Goal: Task Accomplishment & Management: Use online tool/utility

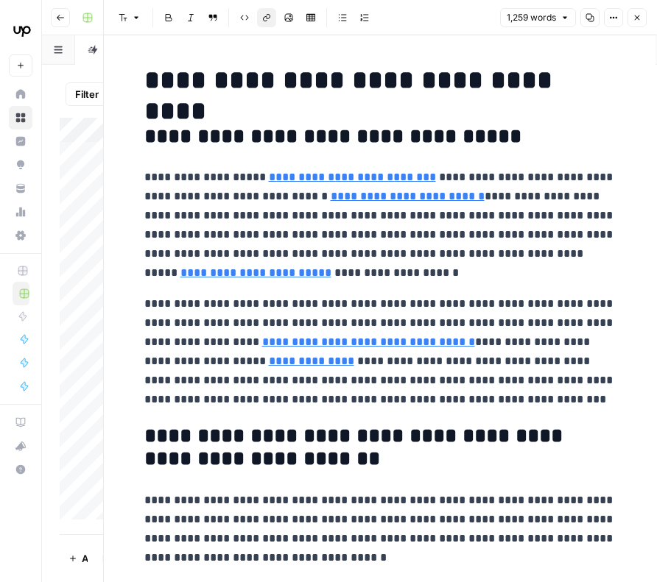
scroll to position [2743, 0]
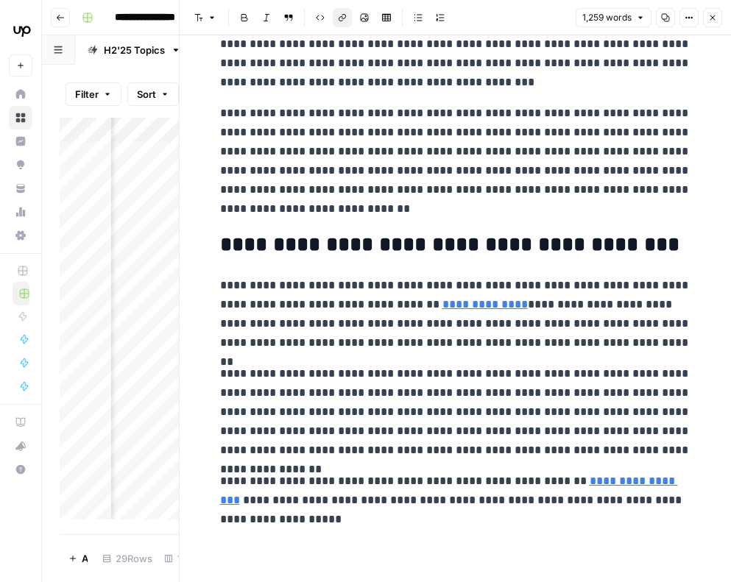
click at [590, 16] on icon "button" at bounding box center [712, 17] width 9 height 9
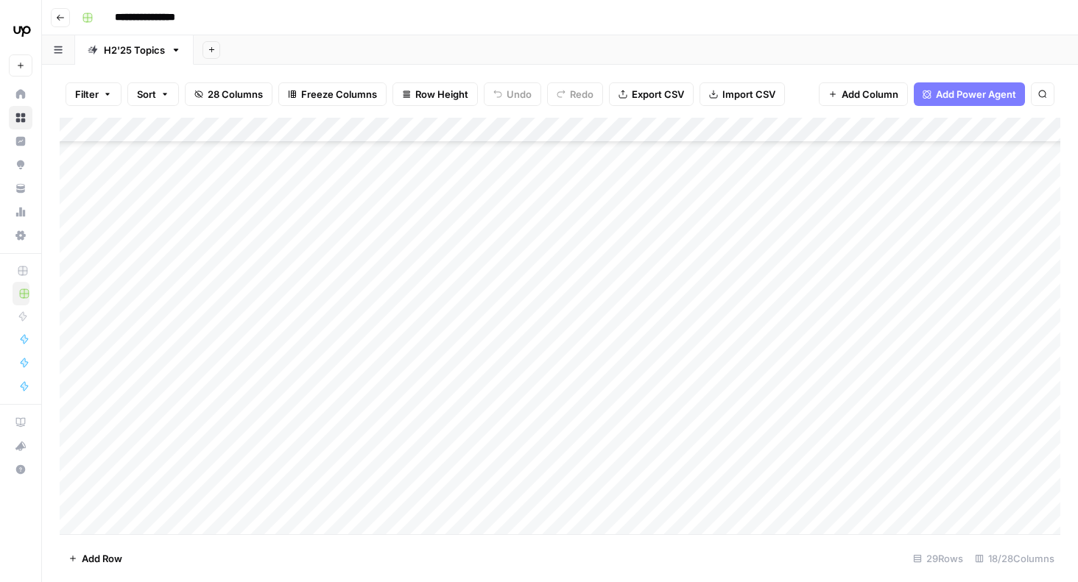
scroll to position [506, 0]
click at [590, 377] on div "Add Column" at bounding box center [560, 326] width 1000 height 417
click at [502, 373] on div "Add Column" at bounding box center [560, 326] width 1000 height 417
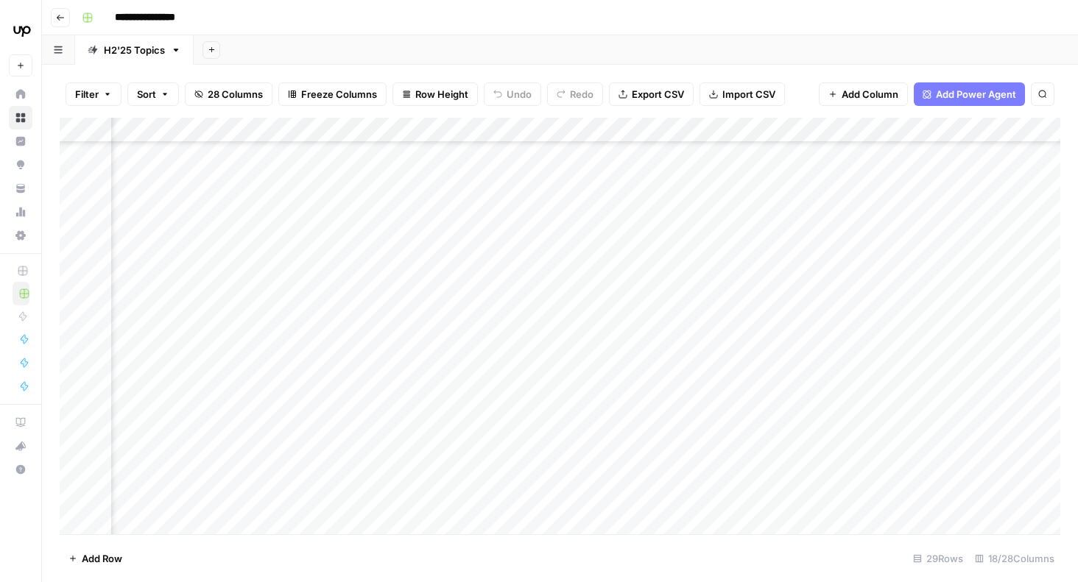
click at [375, 281] on div "Add Column" at bounding box center [560, 326] width 1000 height 417
click at [403, 275] on div "Add Column" at bounding box center [560, 326] width 1000 height 417
click at [410, 272] on textarea "**********" at bounding box center [388, 272] width 236 height 21
drag, startPoint x: 412, startPoint y: 271, endPoint x: 498, endPoint y: 280, distance: 86.7
click at [498, 280] on textarea "**********" at bounding box center [388, 272] width 236 height 21
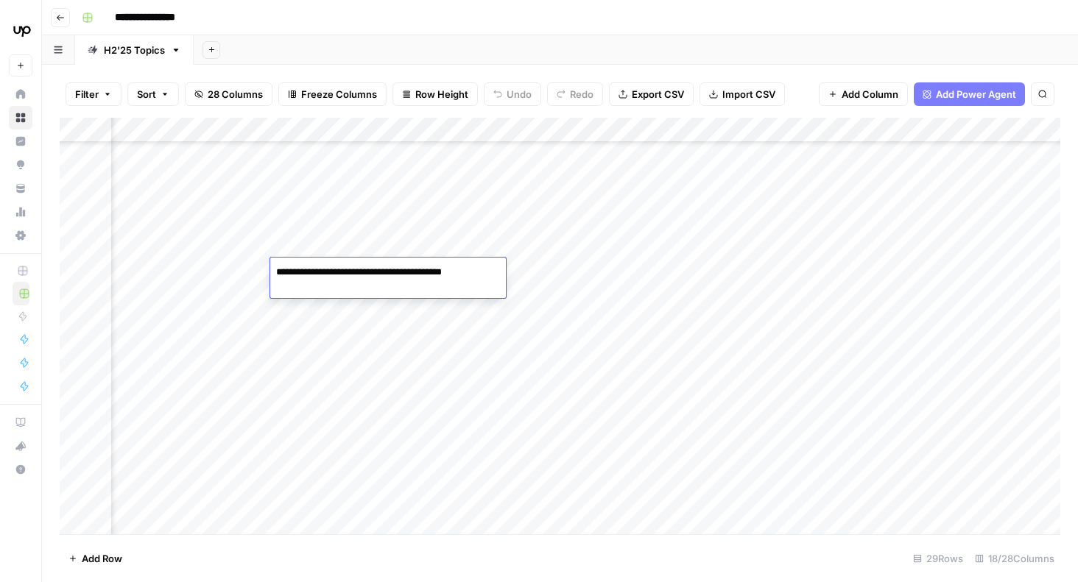
paste textarea "**********"
type textarea "**********"
click at [590, 291] on div "Add Column" at bounding box center [560, 326] width 1000 height 417
click at [502, 271] on div "Add Column" at bounding box center [560, 326] width 1000 height 417
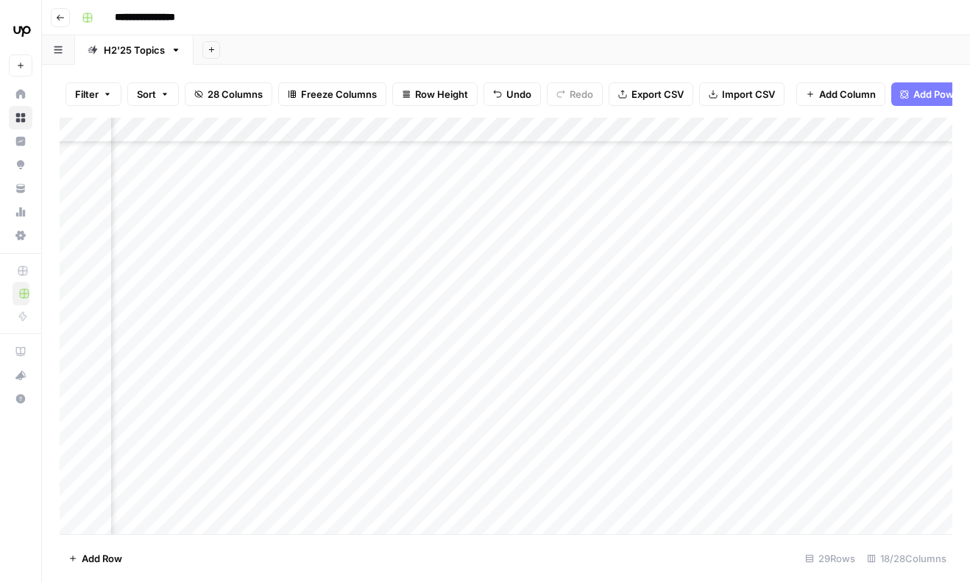
scroll to position [617, 238]
click at [551, 266] on div "Add Column" at bounding box center [506, 326] width 893 height 417
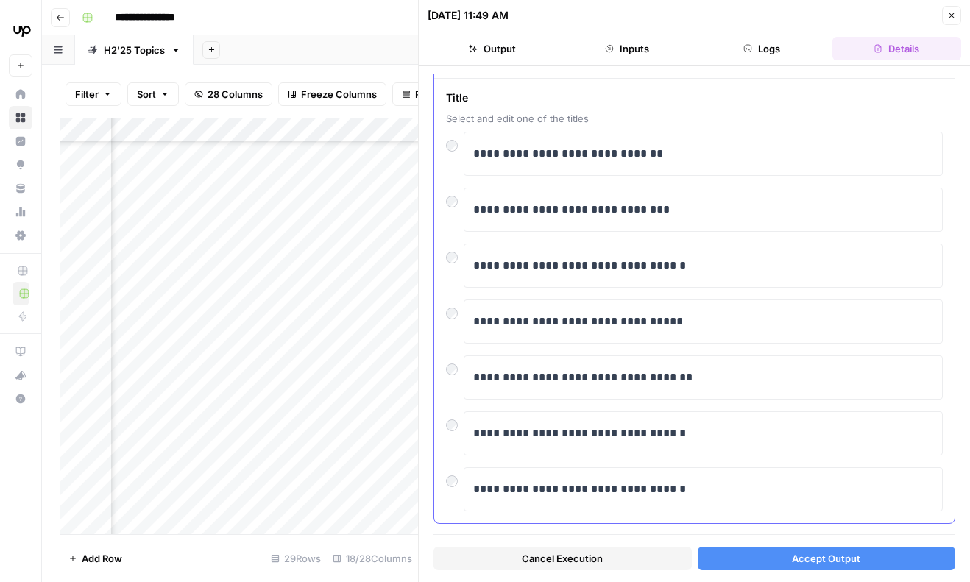
scroll to position [73, 0]
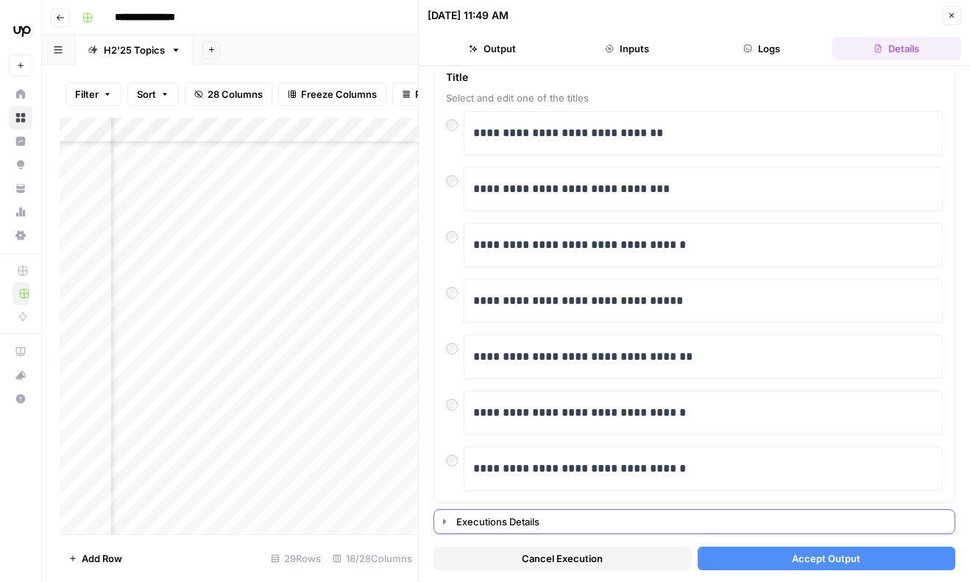
click at [447, 517] on icon "button" at bounding box center [445, 522] width 12 height 12
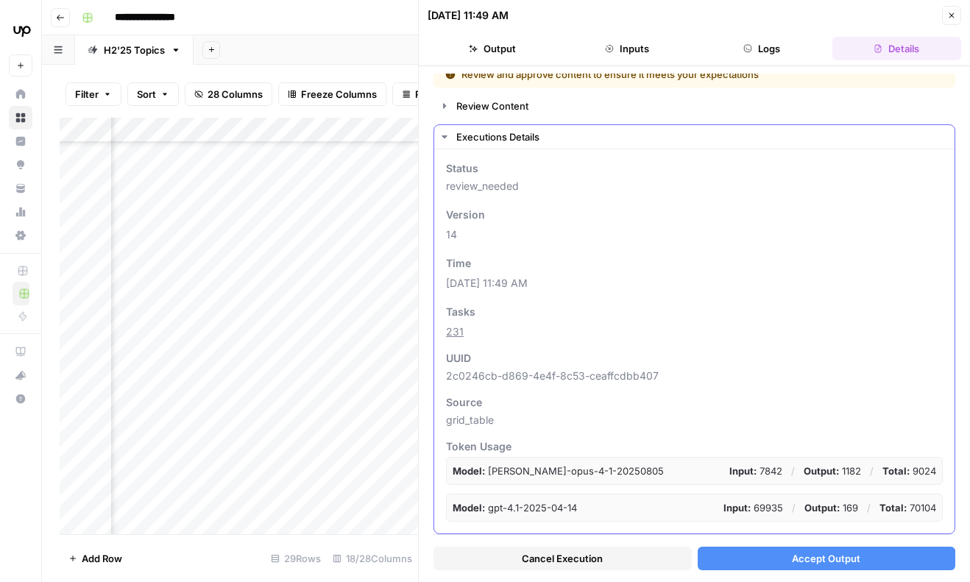
scroll to position [0, 0]
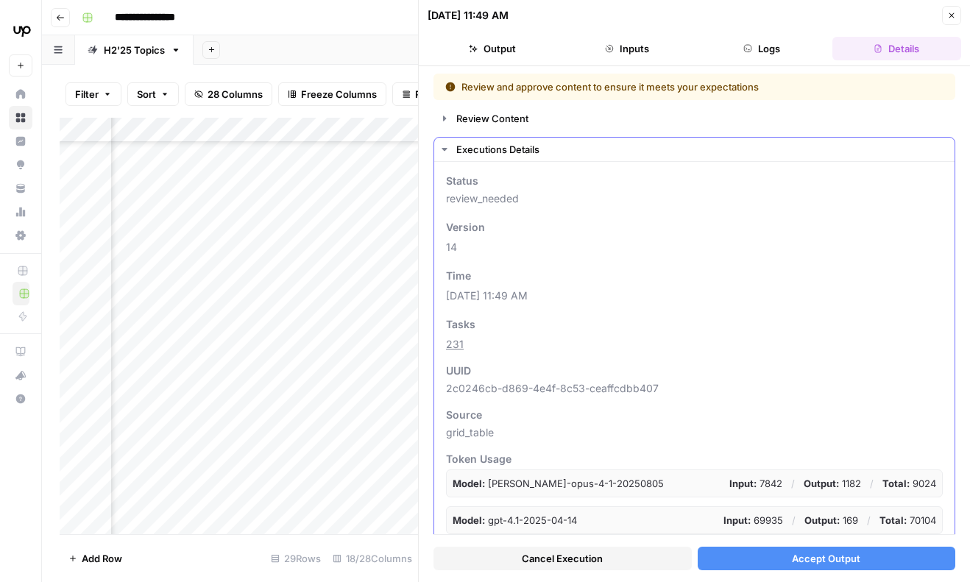
click at [443, 145] on icon "button" at bounding box center [445, 150] width 12 height 12
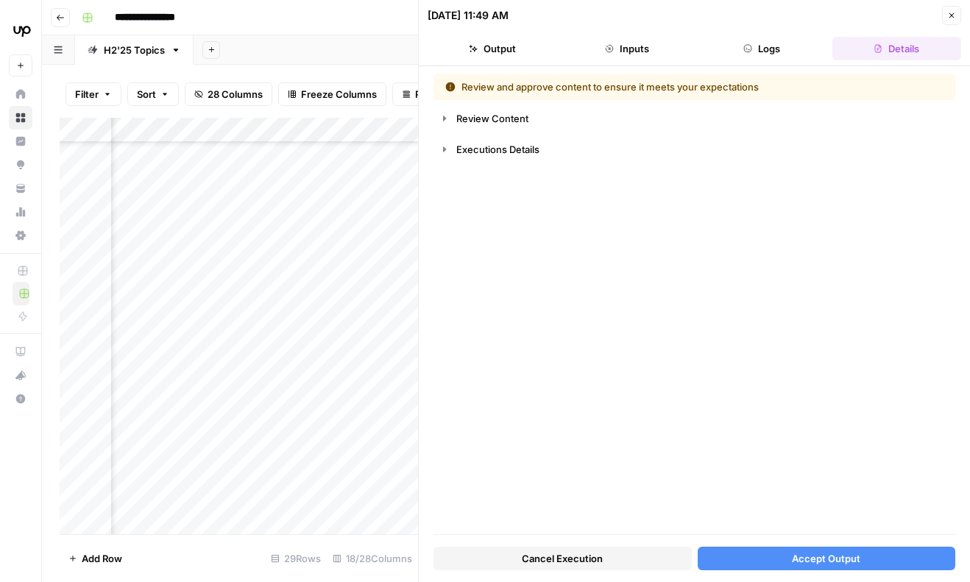
click at [590, 52] on button "Logs" at bounding box center [762, 49] width 129 height 24
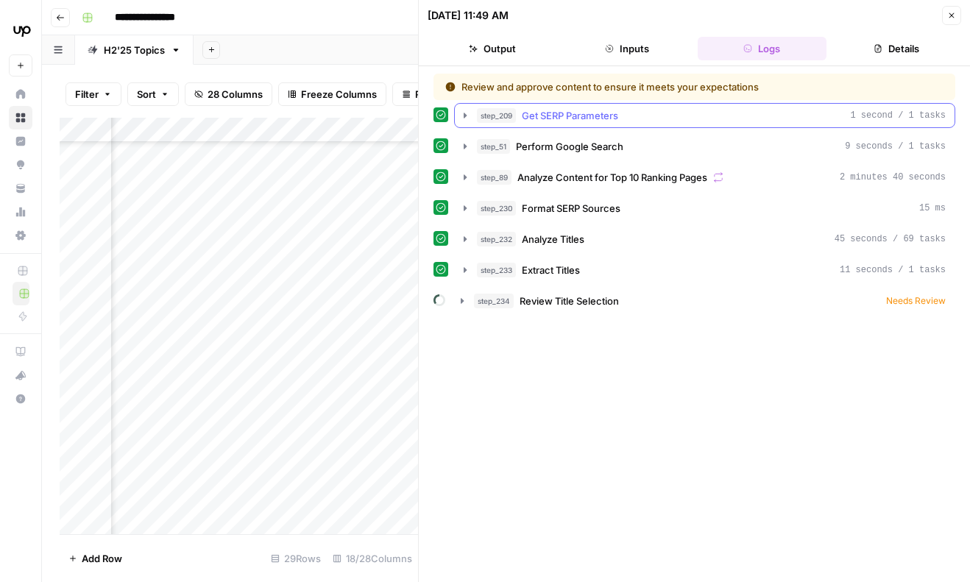
click at [463, 116] on icon "button" at bounding box center [465, 116] width 12 height 12
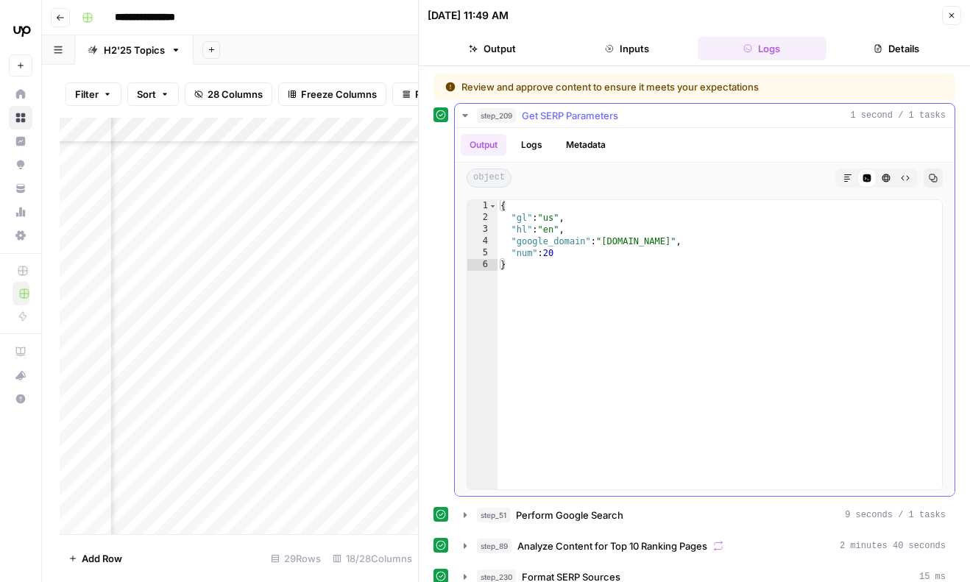
click at [463, 116] on icon "button" at bounding box center [465, 116] width 12 height 12
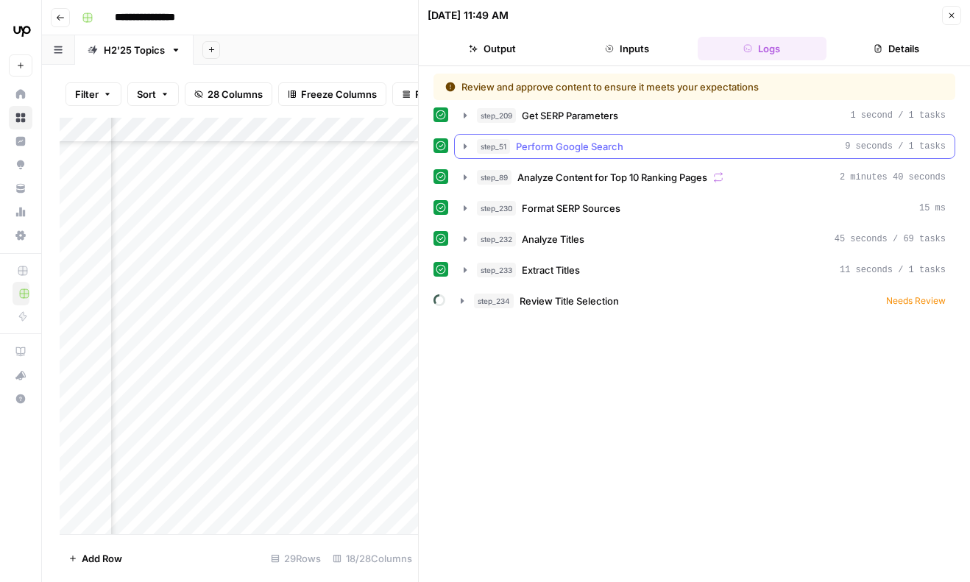
click at [465, 146] on icon "button" at bounding box center [465, 146] width 3 height 5
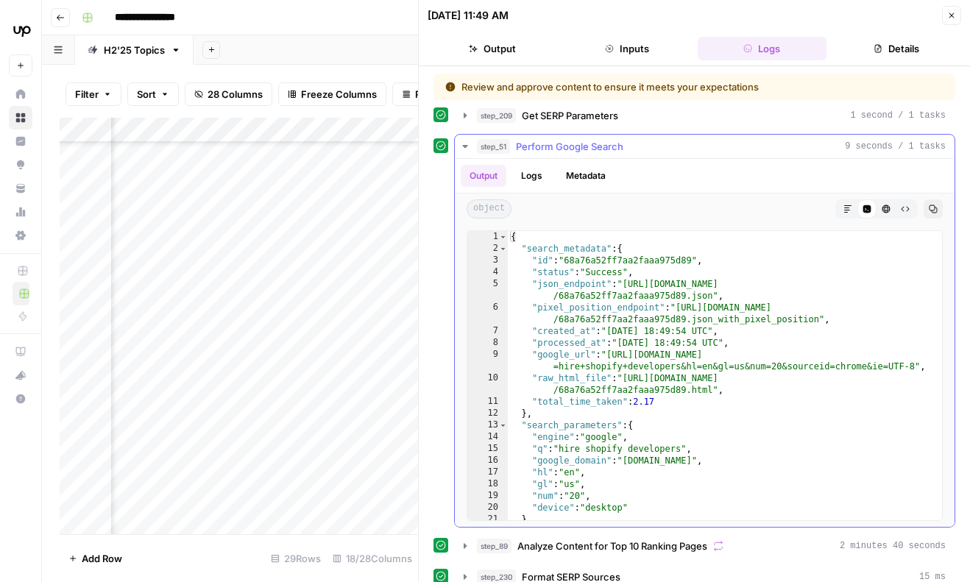
click at [465, 146] on icon "button" at bounding box center [464, 146] width 5 height 3
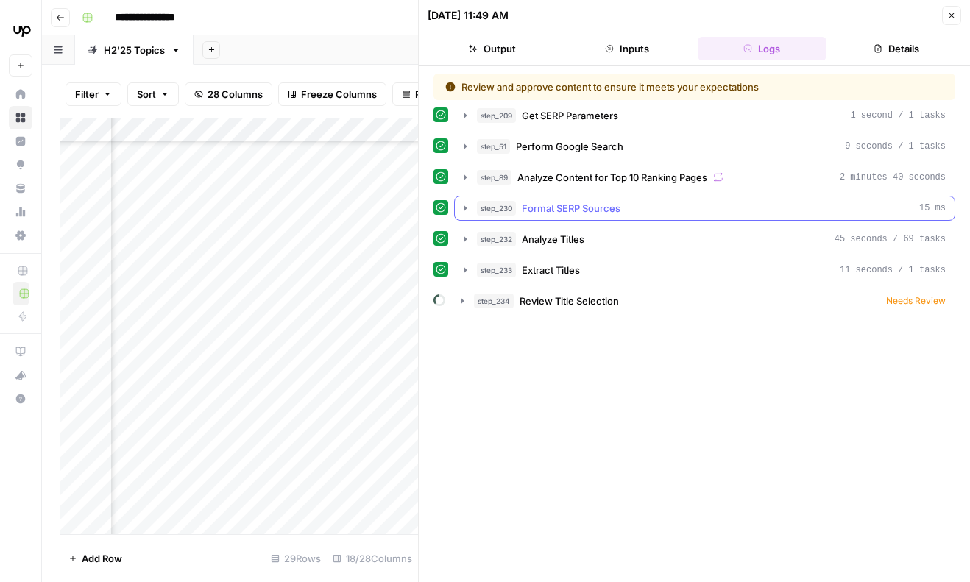
click at [464, 208] on icon "button" at bounding box center [465, 207] width 3 height 5
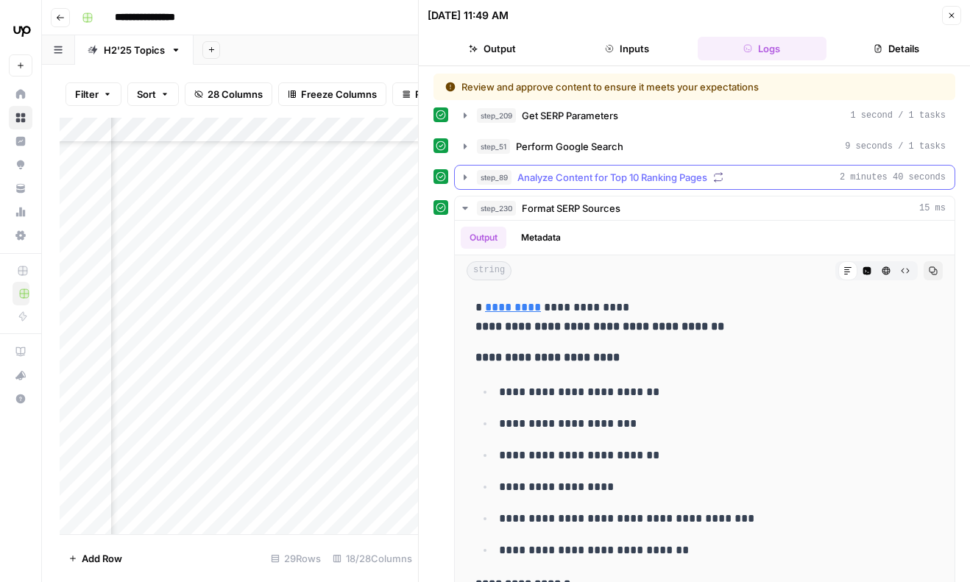
click at [469, 174] on icon "button" at bounding box center [465, 178] width 12 height 12
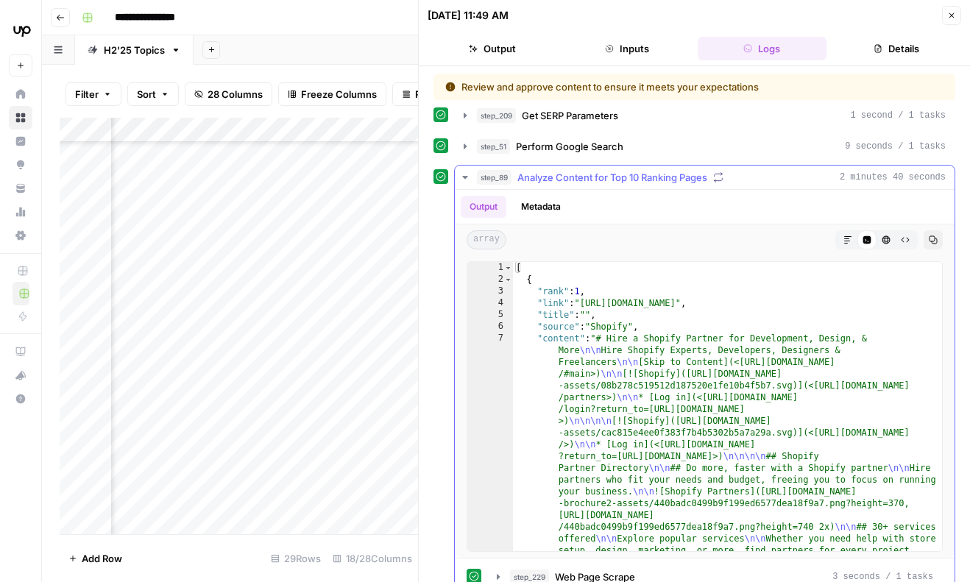
click at [469, 174] on icon "button" at bounding box center [465, 178] width 12 height 12
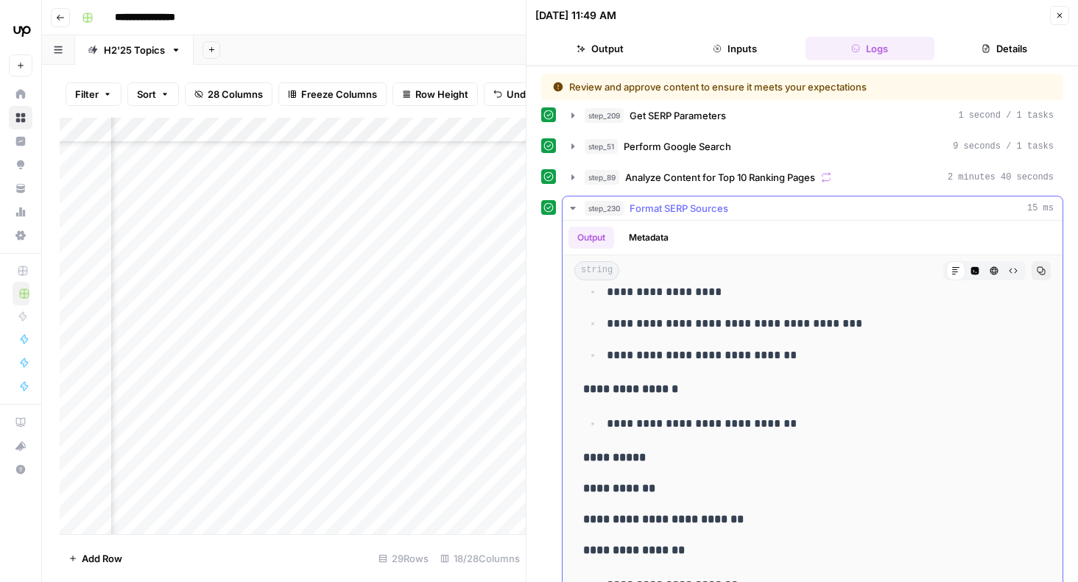
scroll to position [116, 0]
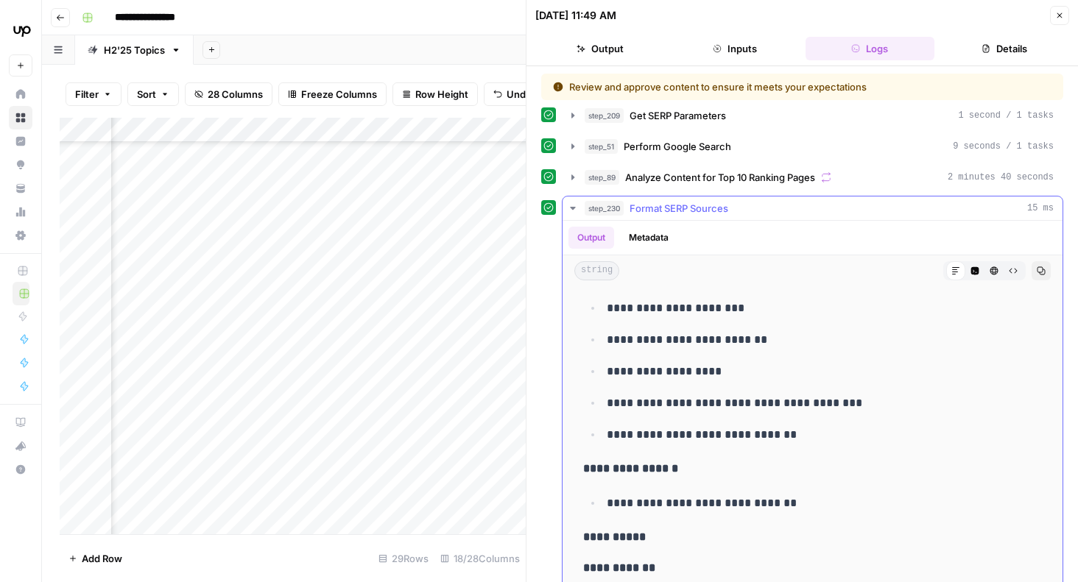
click at [575, 205] on icon "button" at bounding box center [573, 208] width 12 height 12
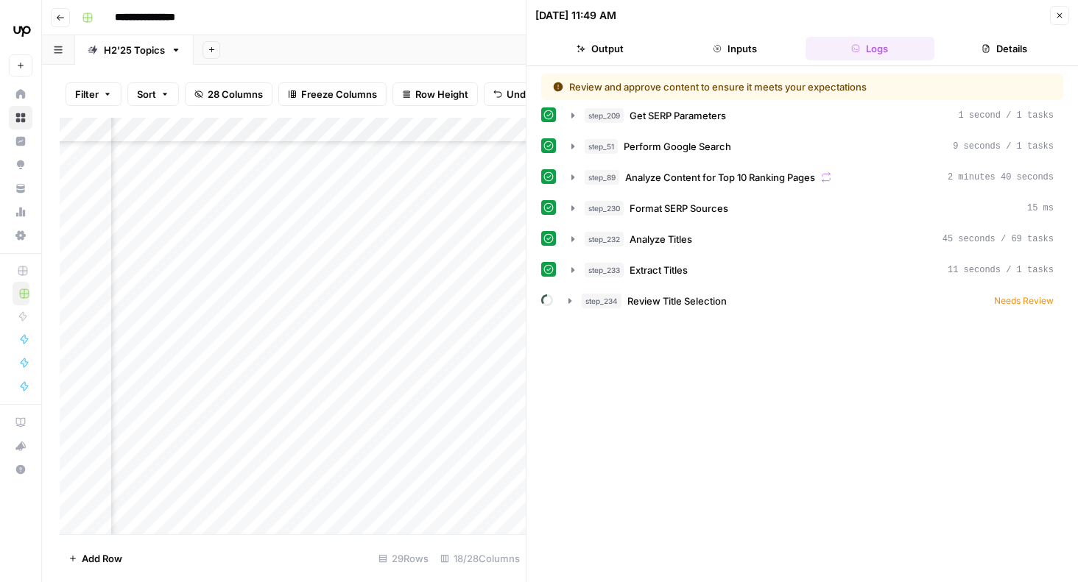
click at [590, 32] on header "[DATE] 11:49 AM Close Output Inputs Logs Details" at bounding box center [801, 33] width 551 height 66
click at [590, 42] on button "Output" at bounding box center [599, 49] width 129 height 24
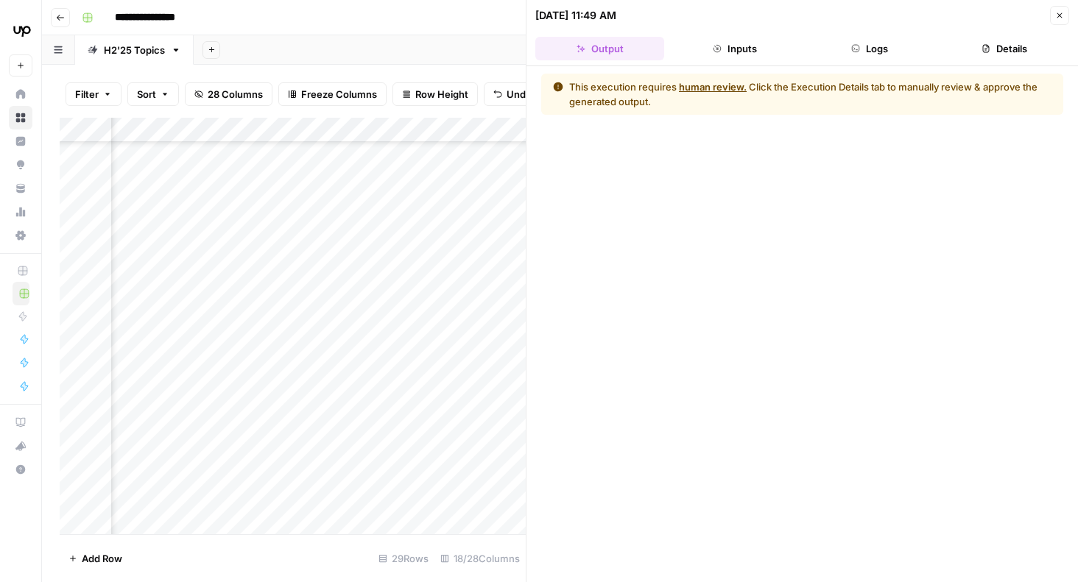
click at [590, 54] on button "Details" at bounding box center [1004, 49] width 129 height 24
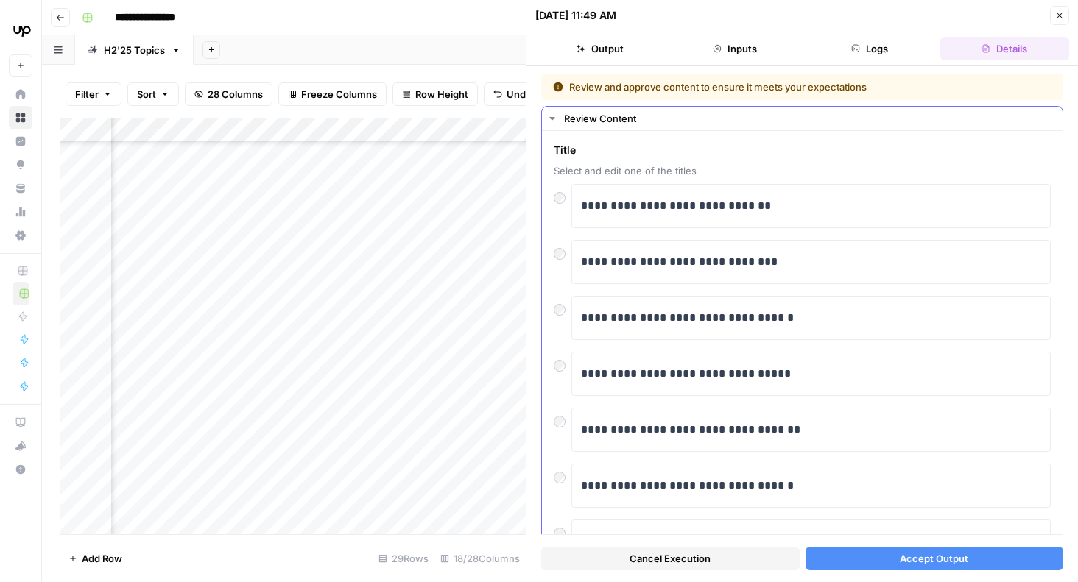
scroll to position [73, 0]
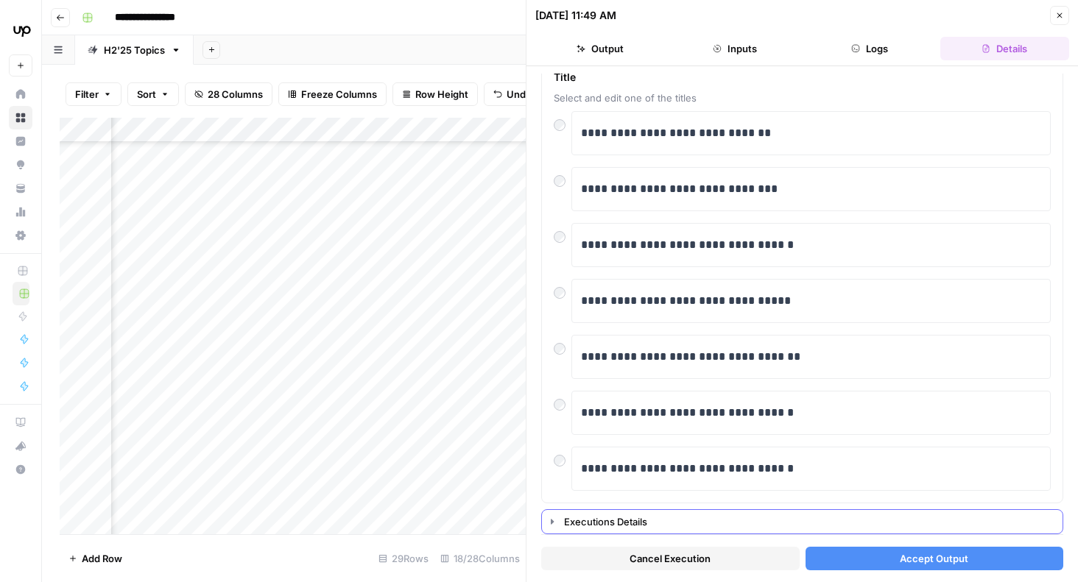
click at [551, 520] on icon "button" at bounding box center [552, 521] width 3 height 5
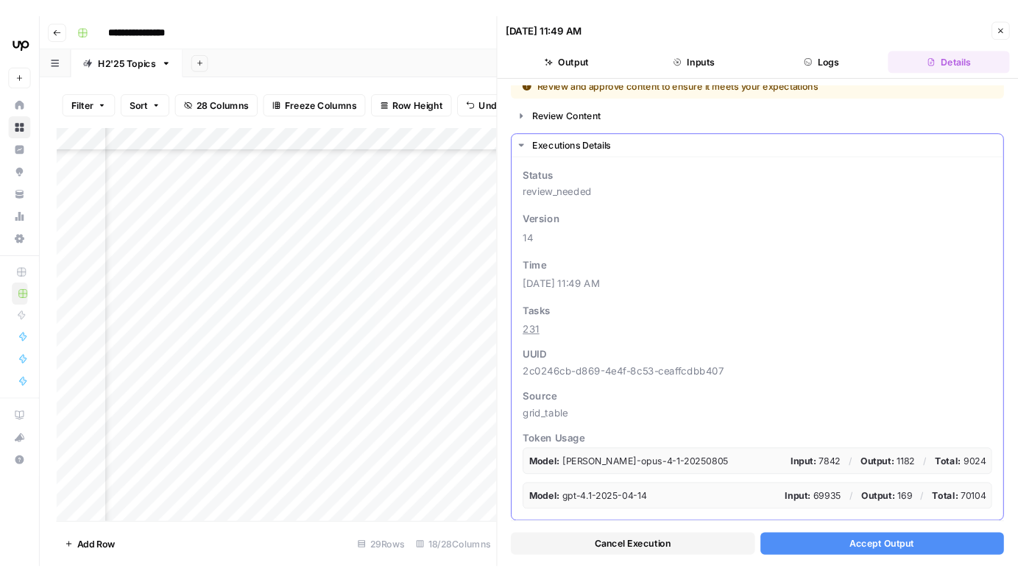
scroll to position [0, 0]
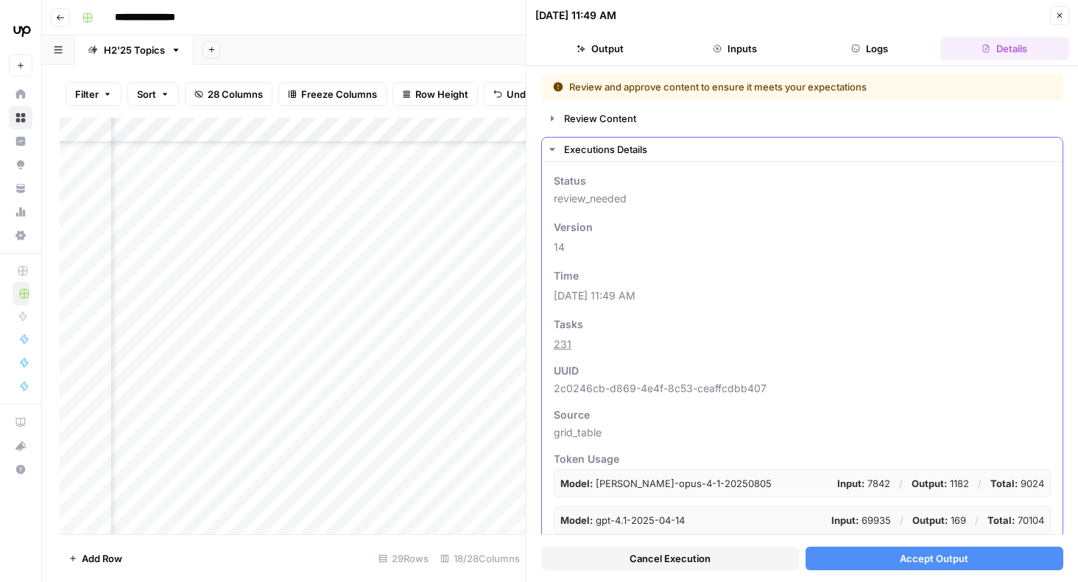
click at [554, 145] on icon "button" at bounding box center [552, 150] width 12 height 12
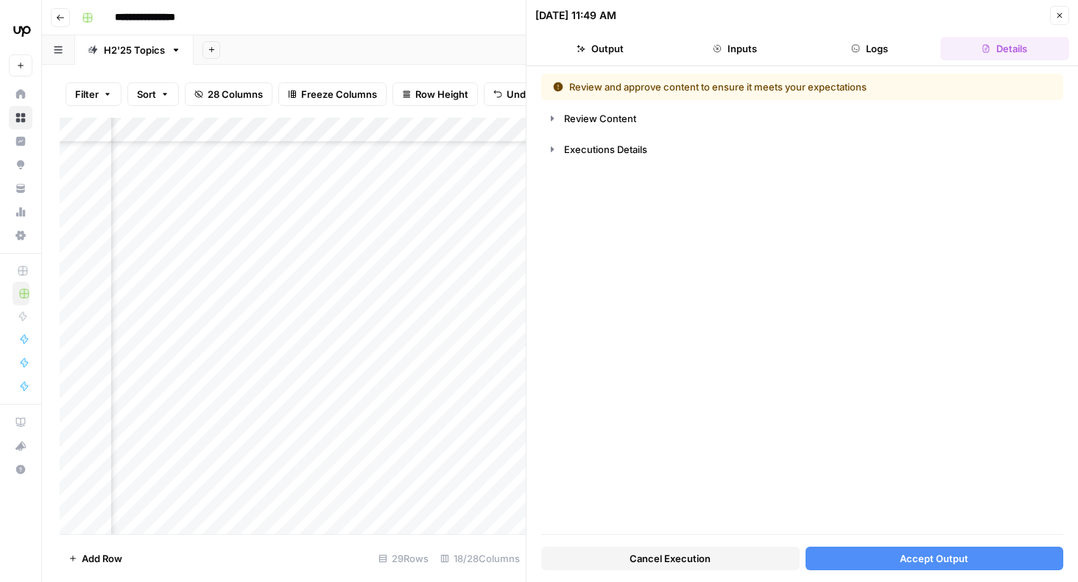
click at [590, 554] on button "Accept Output" at bounding box center [934, 559] width 258 height 24
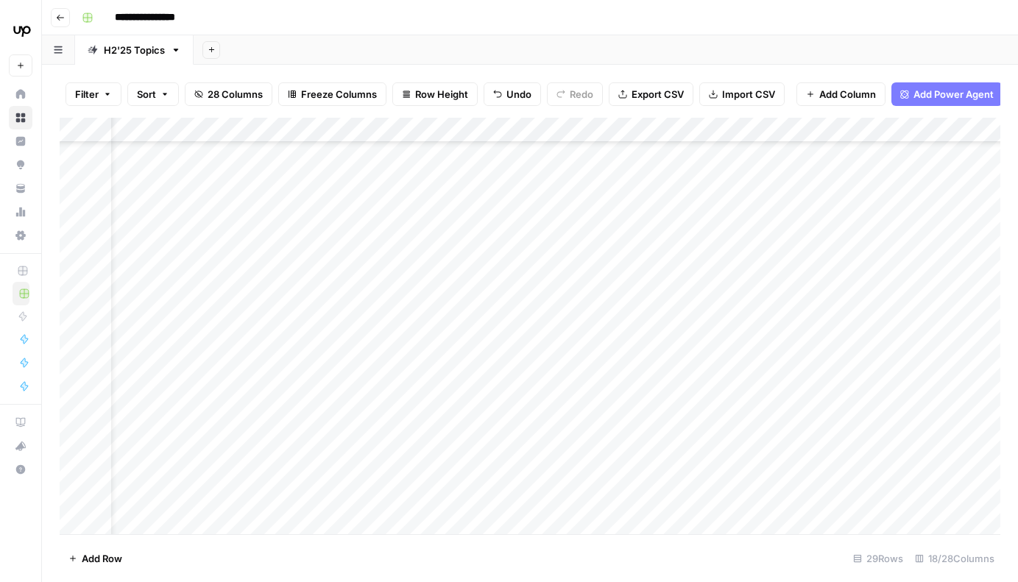
scroll to position [617, 233]
click at [540, 264] on div "Add Column" at bounding box center [530, 326] width 941 height 417
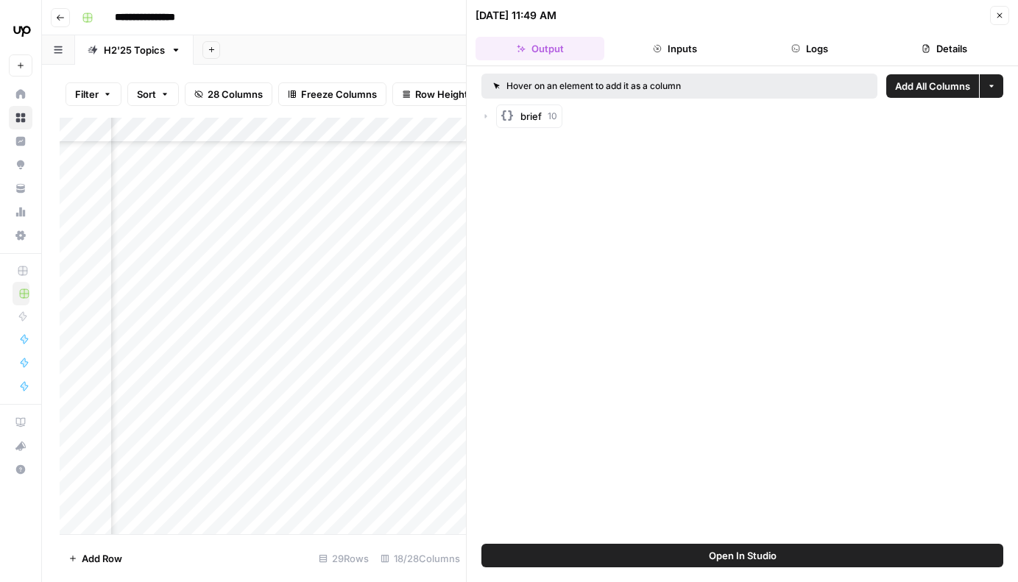
click at [590, 49] on button "Details" at bounding box center [944, 49] width 129 height 24
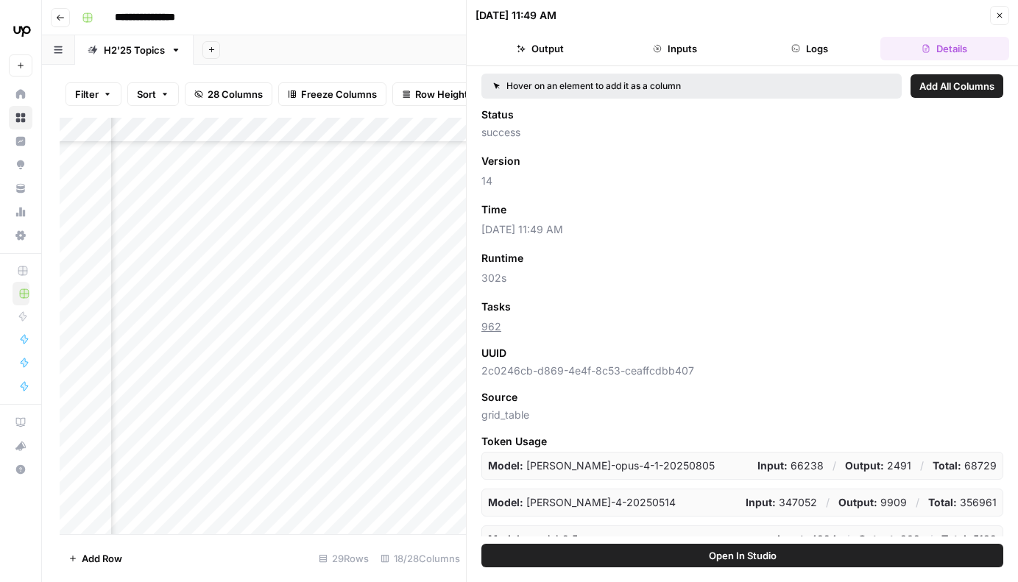
click at [590, 52] on button "Logs" at bounding box center [810, 49] width 129 height 24
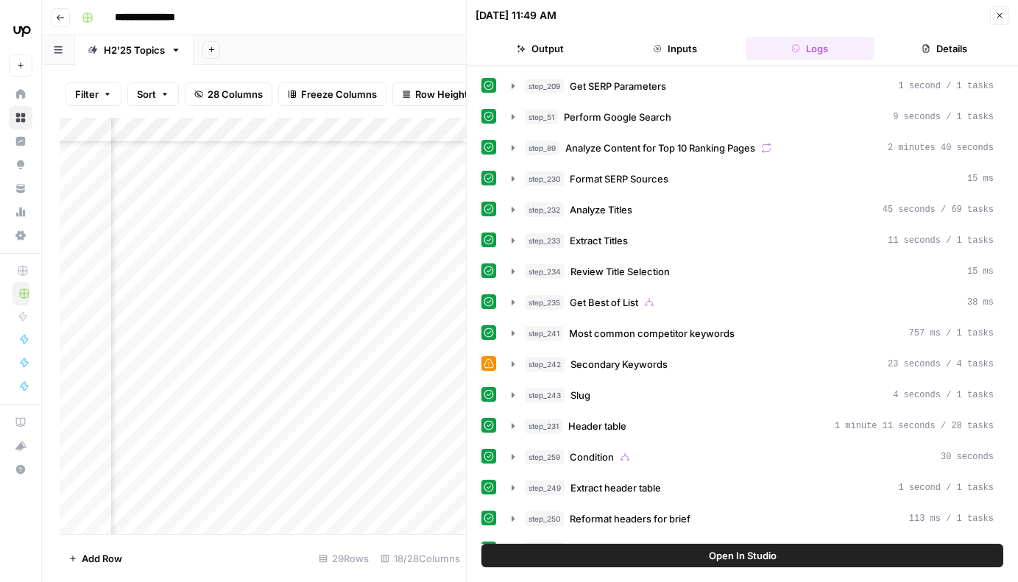
click at [590, 49] on button "Inputs" at bounding box center [674, 49] width 129 height 24
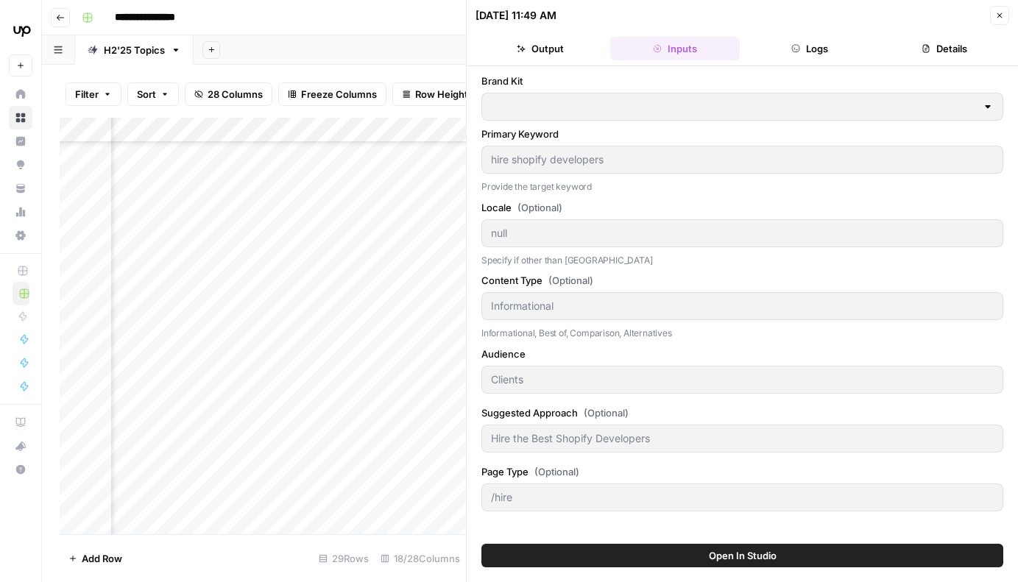
type input "Upwork"
click at [554, 52] on button "Output" at bounding box center [540, 49] width 129 height 24
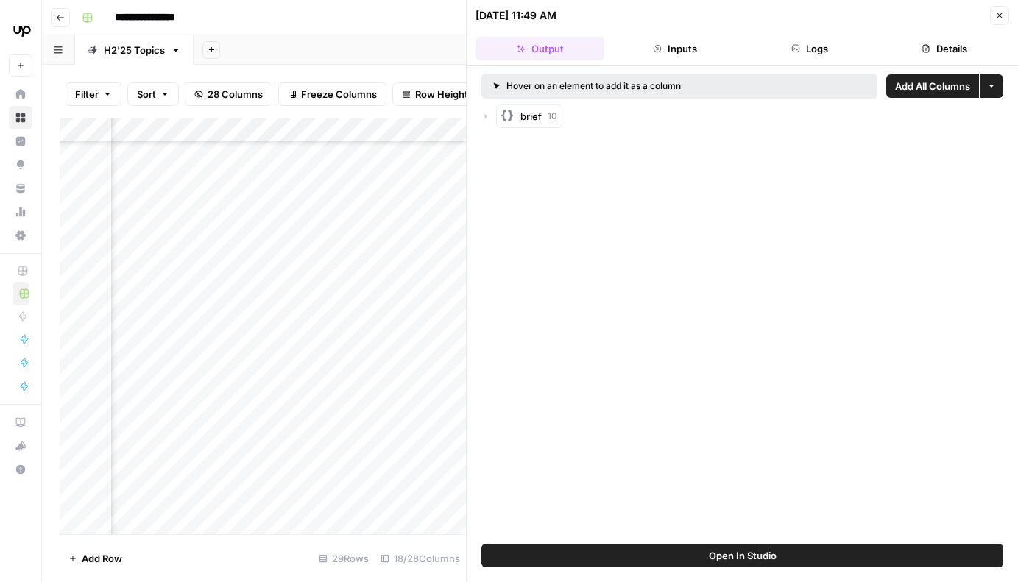
click at [590, 17] on button "Close" at bounding box center [999, 15] width 19 height 19
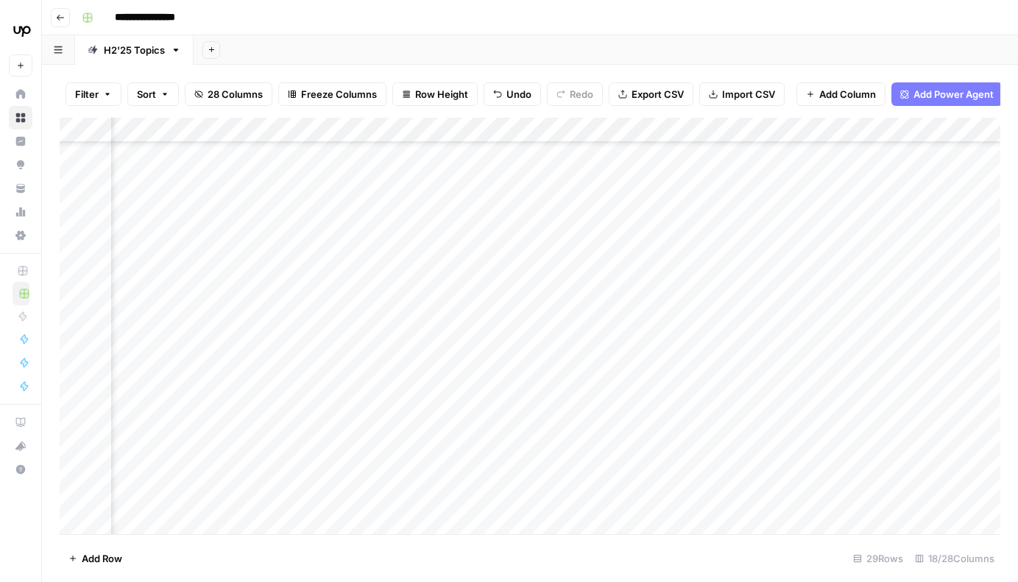
scroll to position [617, 499]
click at [590, 266] on div "Add Column" at bounding box center [530, 326] width 941 height 417
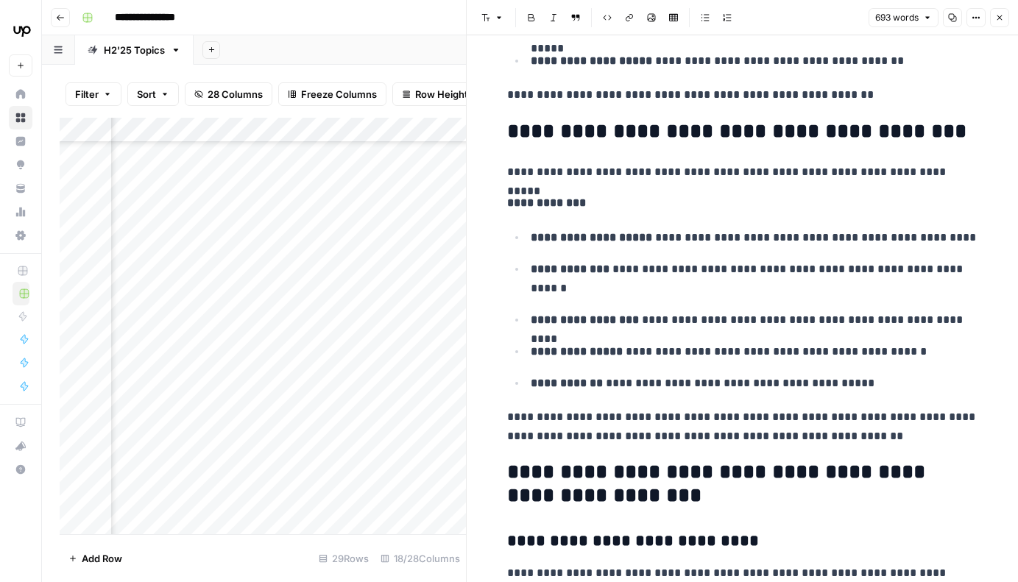
scroll to position [727, 0]
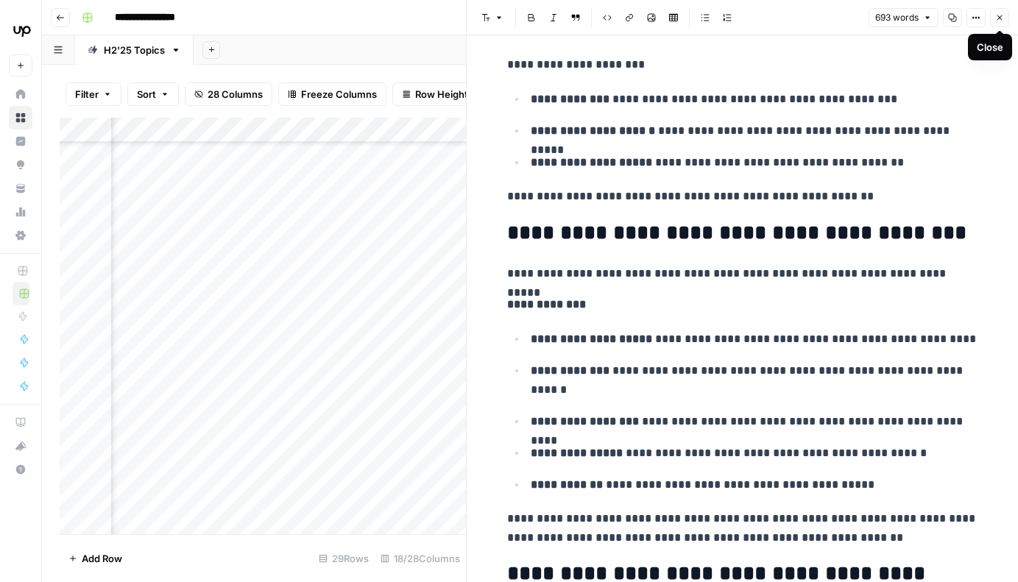
click at [590, 18] on icon "button" at bounding box center [999, 17] width 9 height 9
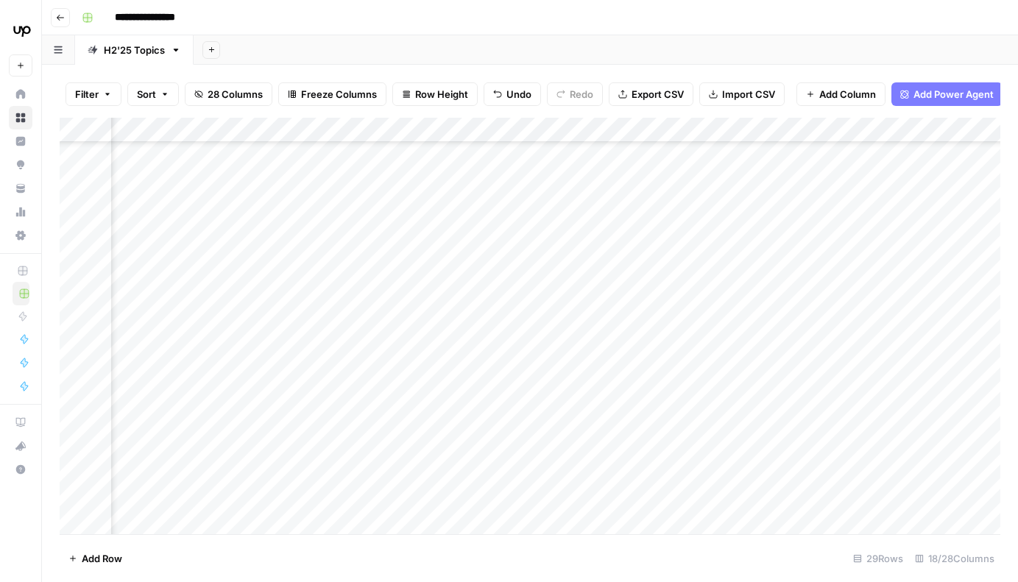
scroll to position [617, 1386]
click at [543, 261] on div "Add Column" at bounding box center [530, 326] width 941 height 417
click at [590, 342] on div "Add Column" at bounding box center [530, 326] width 941 height 417
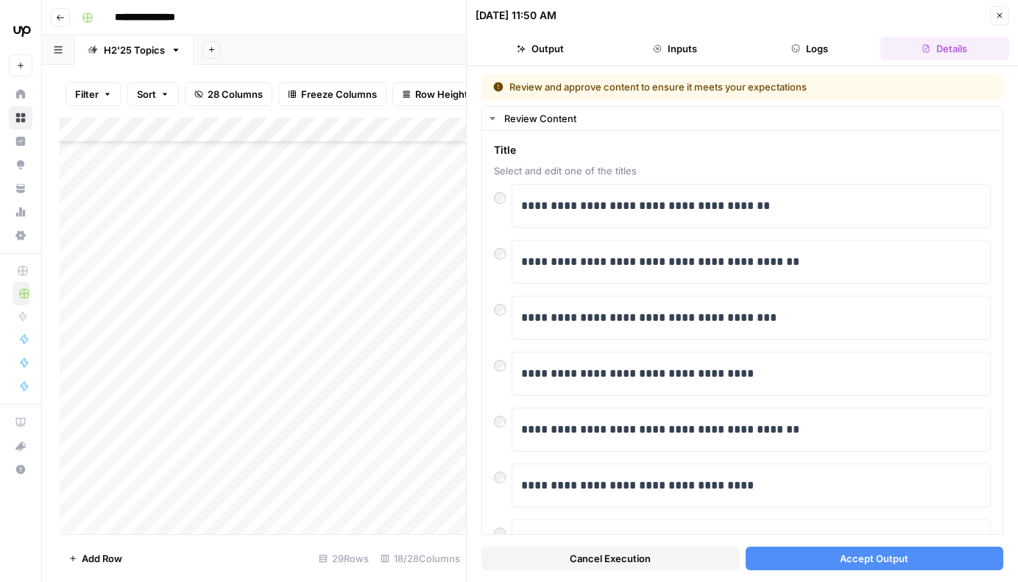
click at [590, 14] on icon "button" at bounding box center [999, 15] width 9 height 9
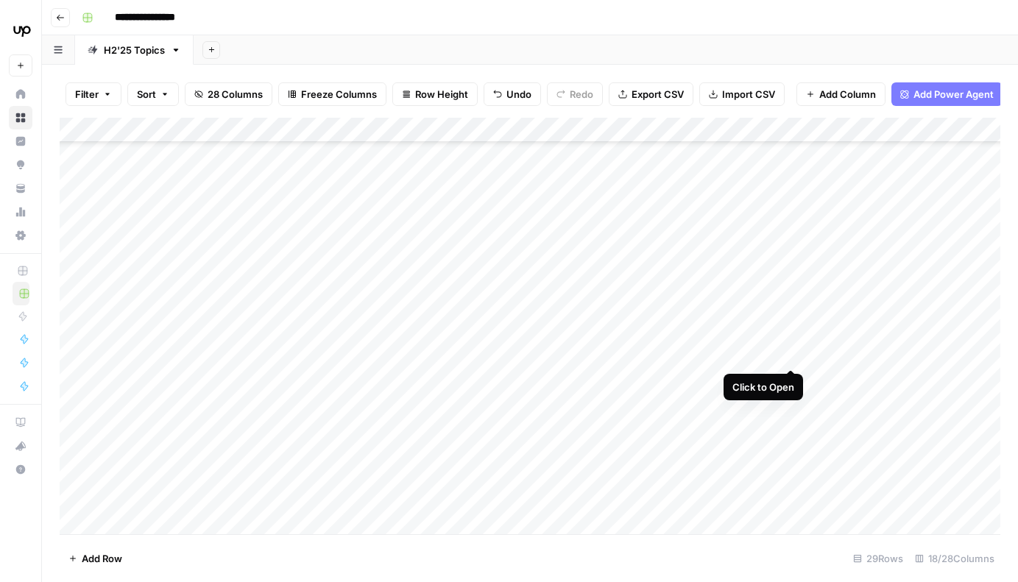
click at [590, 342] on div "Add Column" at bounding box center [530, 326] width 941 height 417
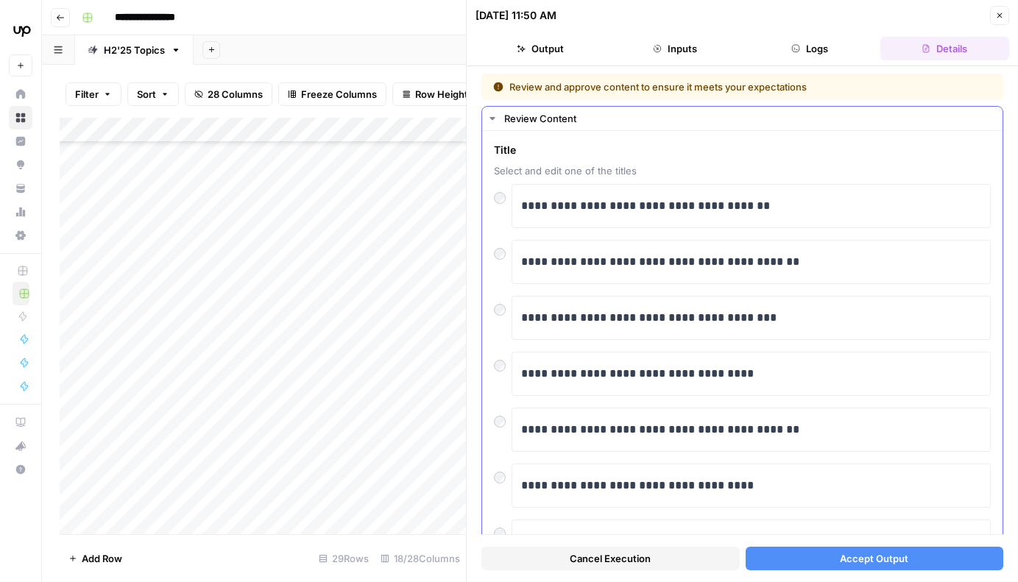
scroll to position [73, 0]
